Goal: Navigation & Orientation: Find specific page/section

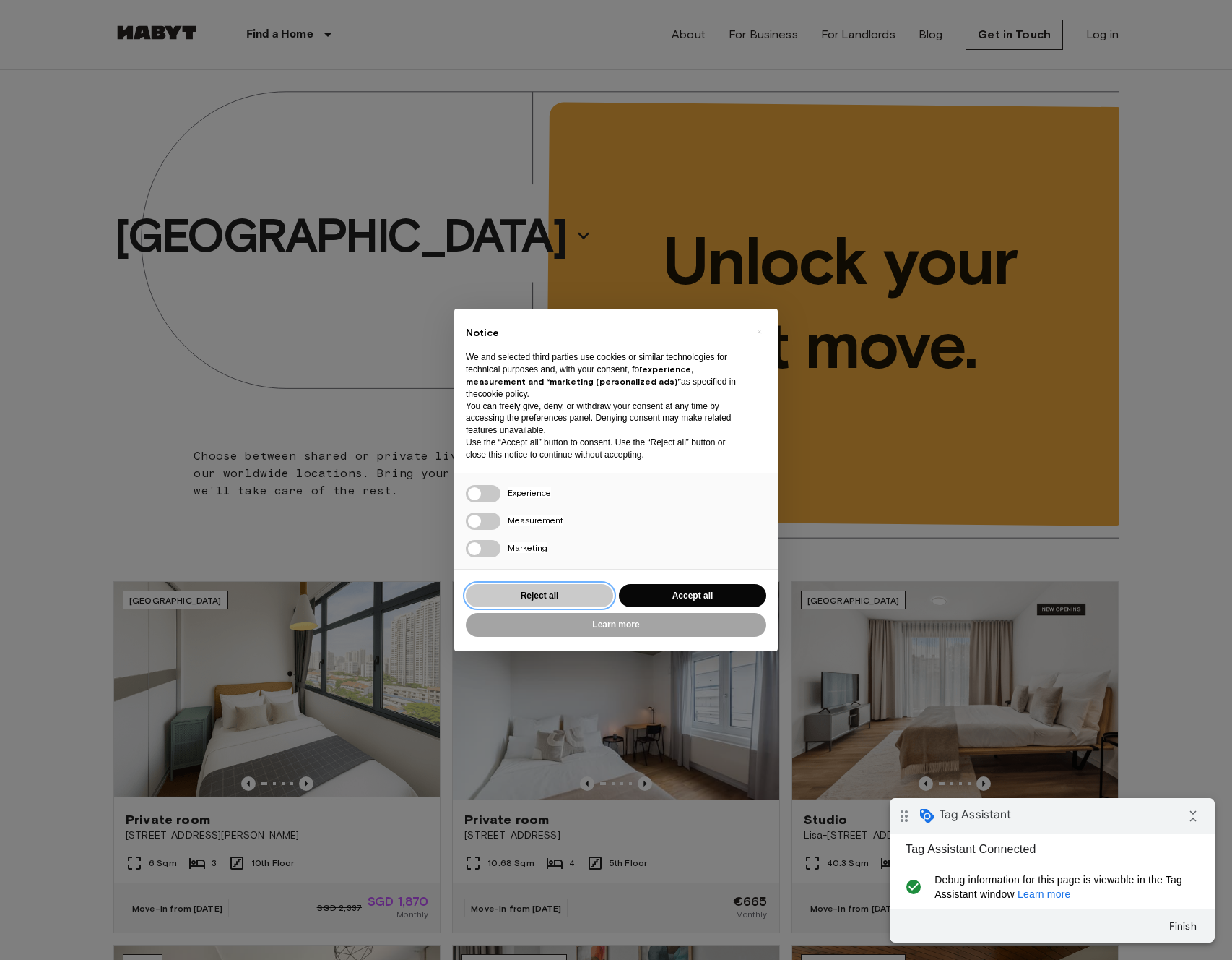
click at [547, 593] on button "Reject all" at bounding box center [539, 596] width 147 height 24
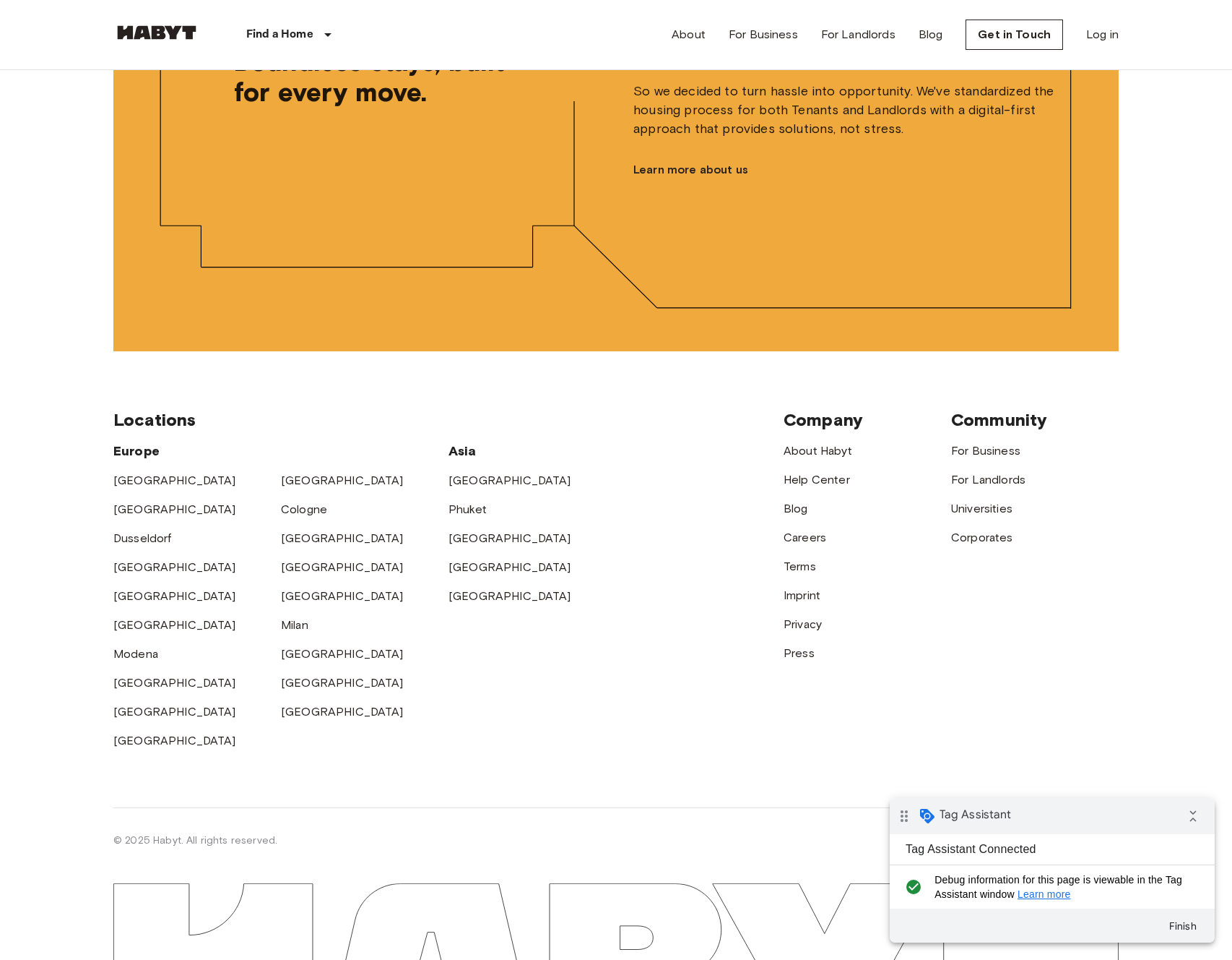
scroll to position [3479, 0]
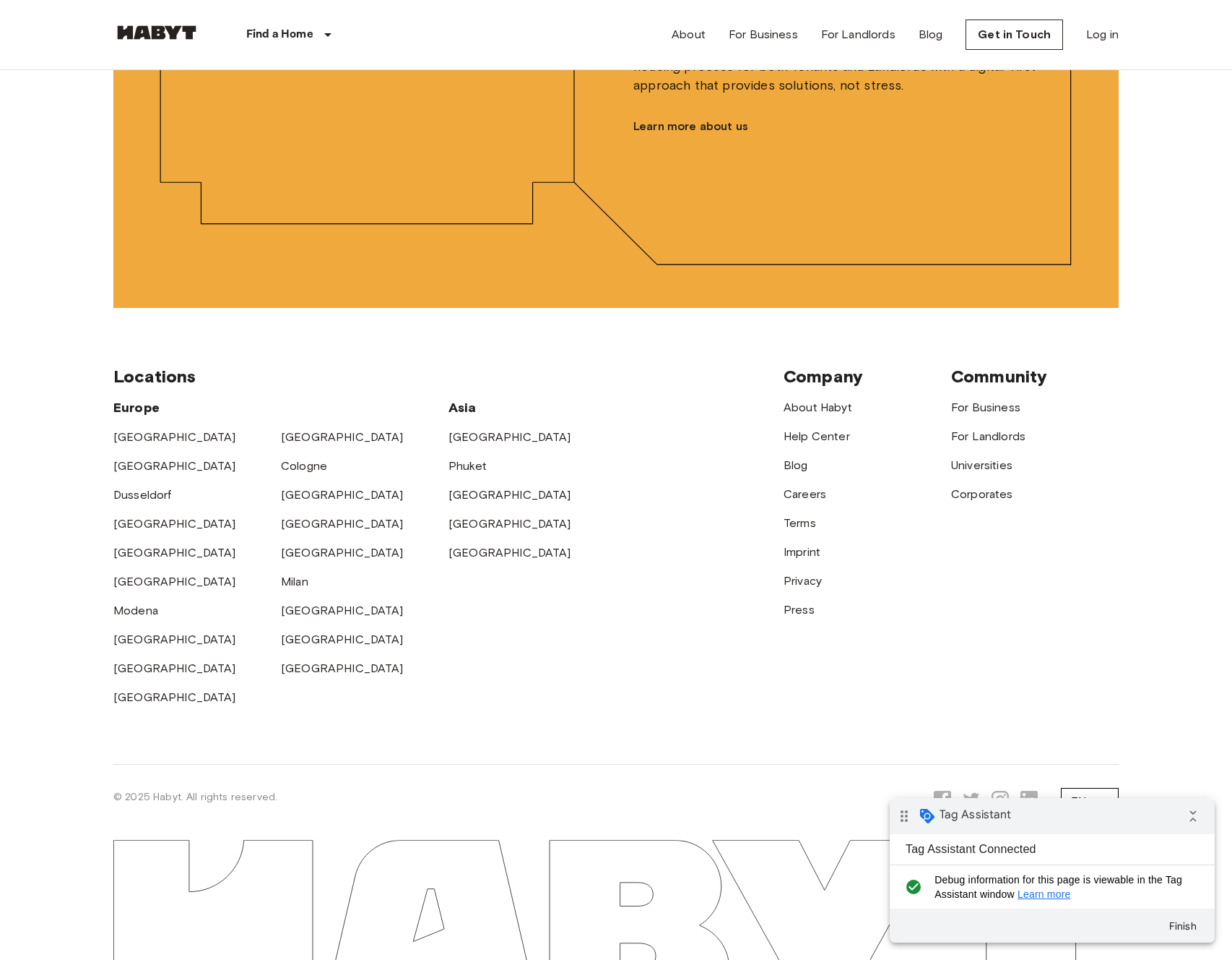
click at [973, 598] on div "Community For Business For Landlords Universities Corporates" at bounding box center [1035, 536] width 167 height 341
click at [817, 576] on link "Privacy" at bounding box center [803, 580] width 38 height 14
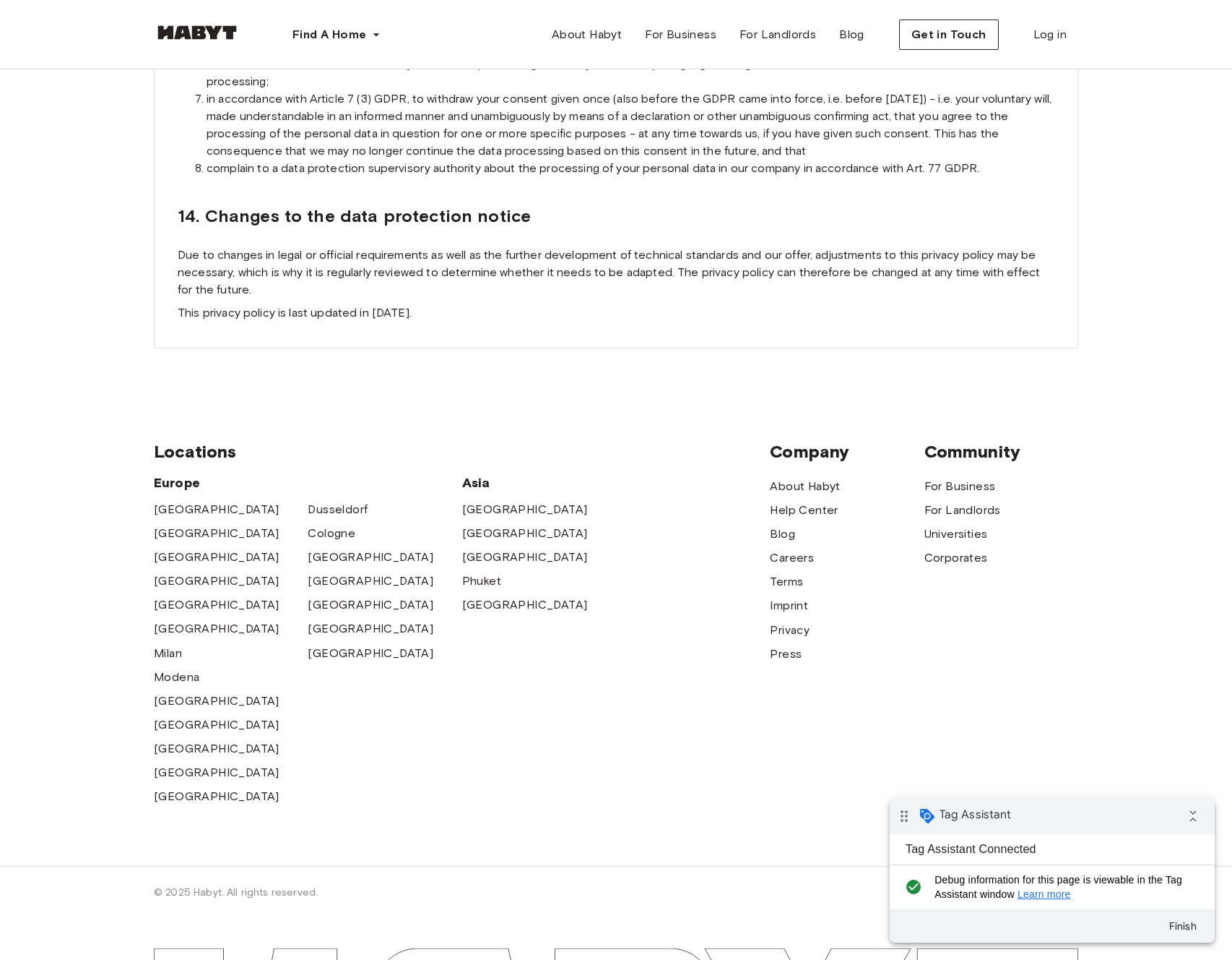
scroll to position [12309, 0]
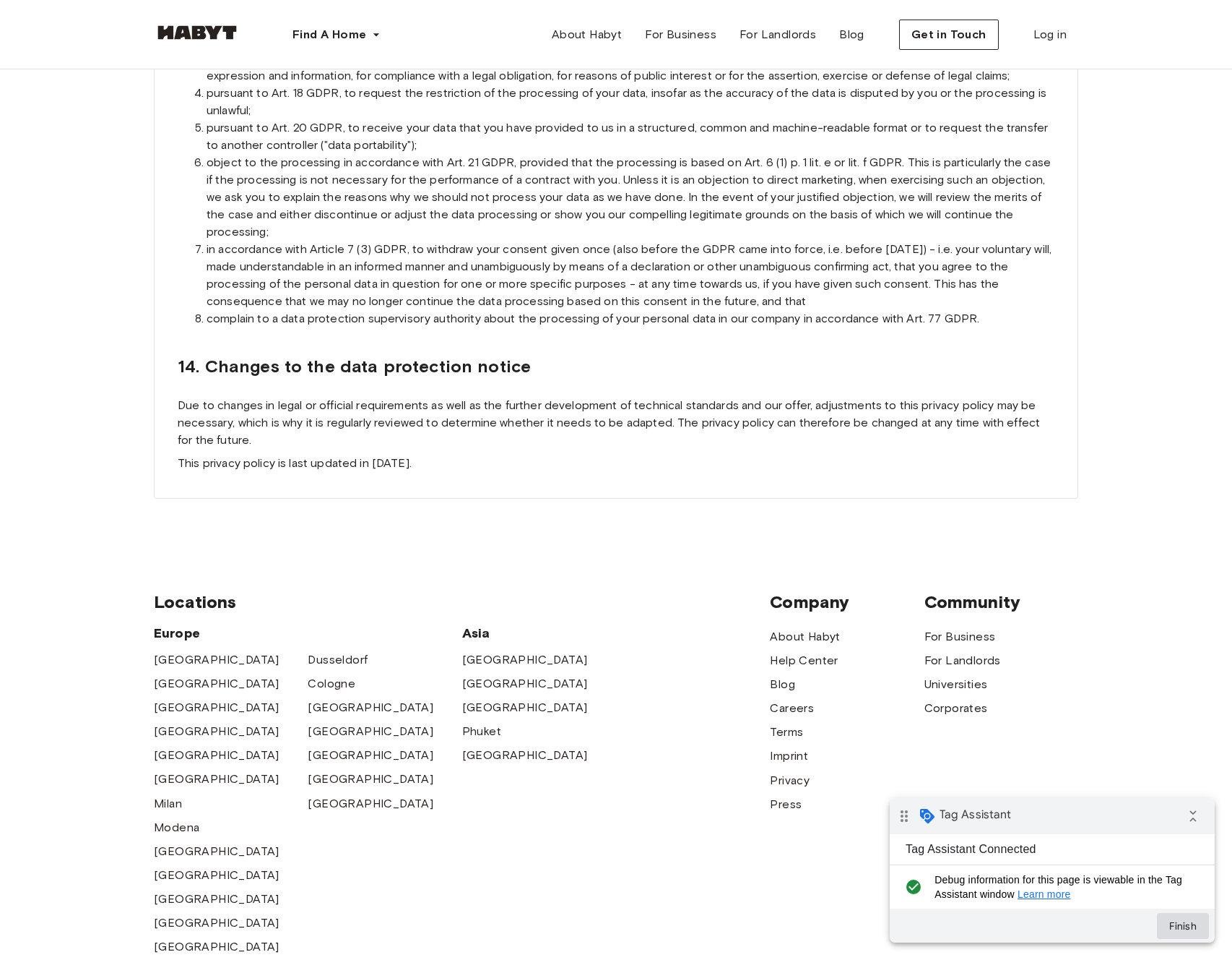
click at [1192, 921] on button "Finish" at bounding box center [1183, 925] width 52 height 26
